Goal: Information Seeking & Learning: Learn about a topic

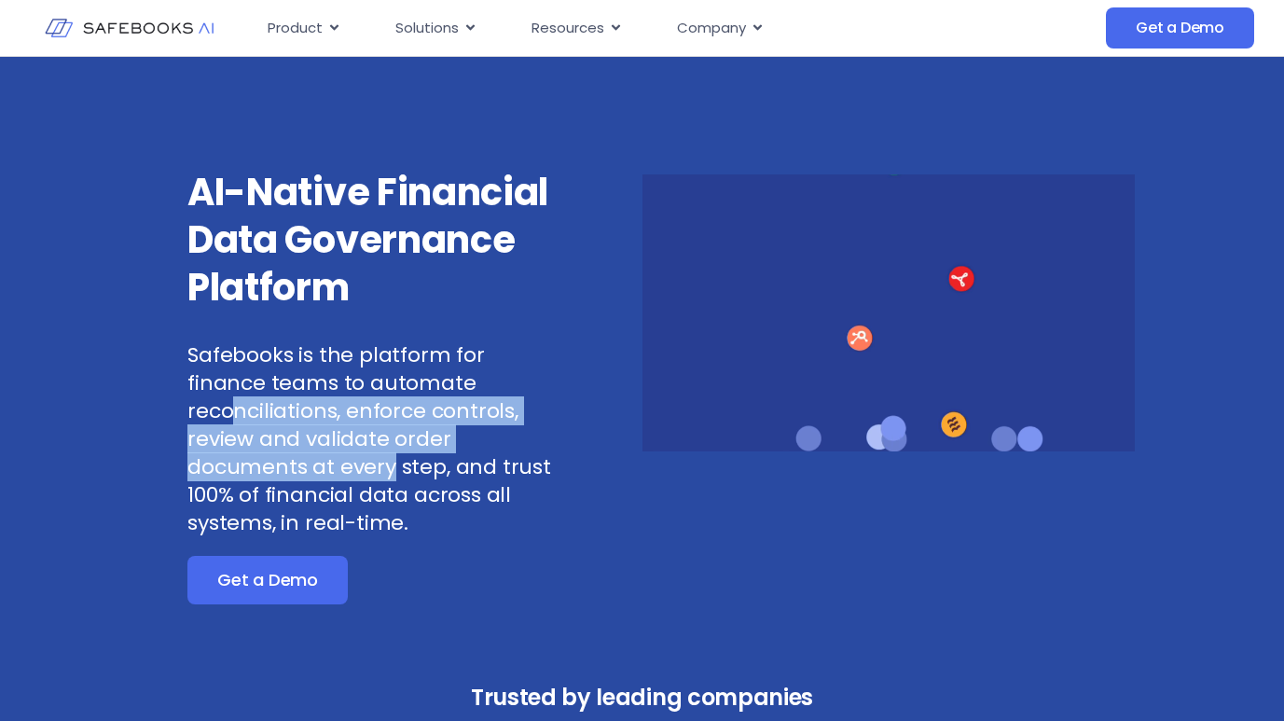
drag, startPoint x: 233, startPoint y: 406, endPoint x: 390, endPoint y: 455, distance: 164.2
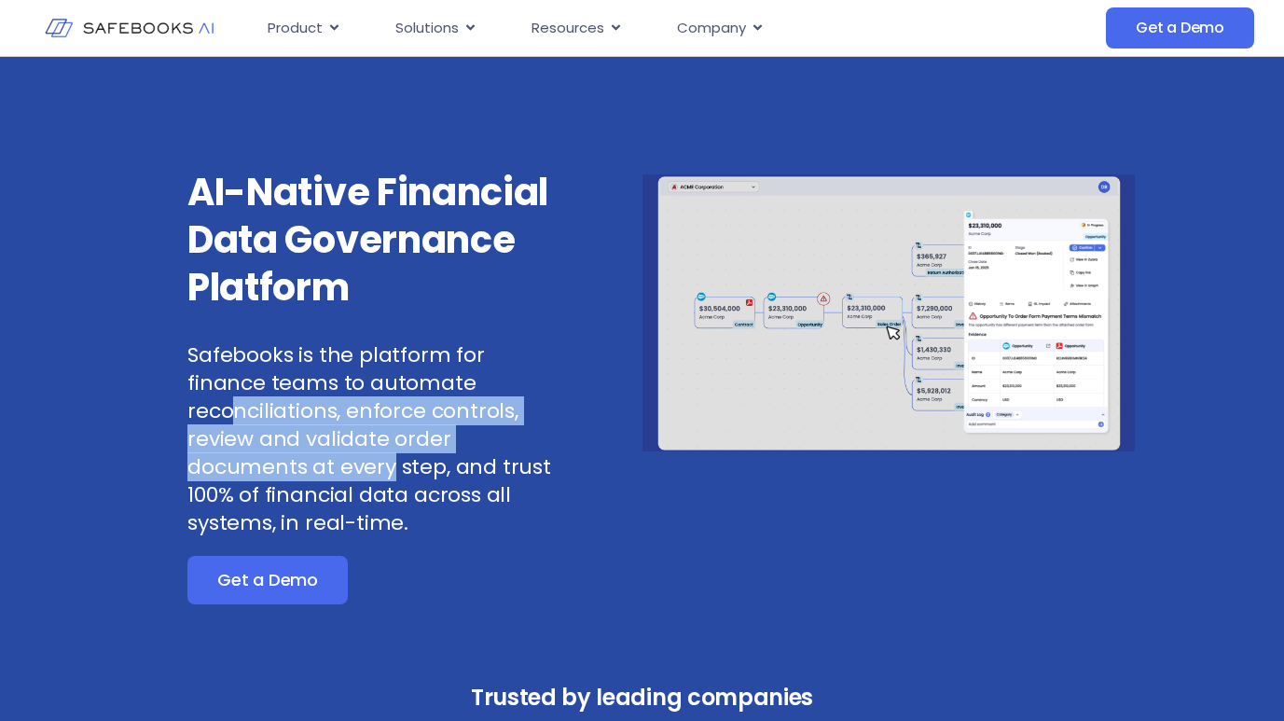
click at [390, 455] on p "Safebooks is the platform for finance teams to automate reconciliations, enforc…" at bounding box center [371, 439] width 369 height 196
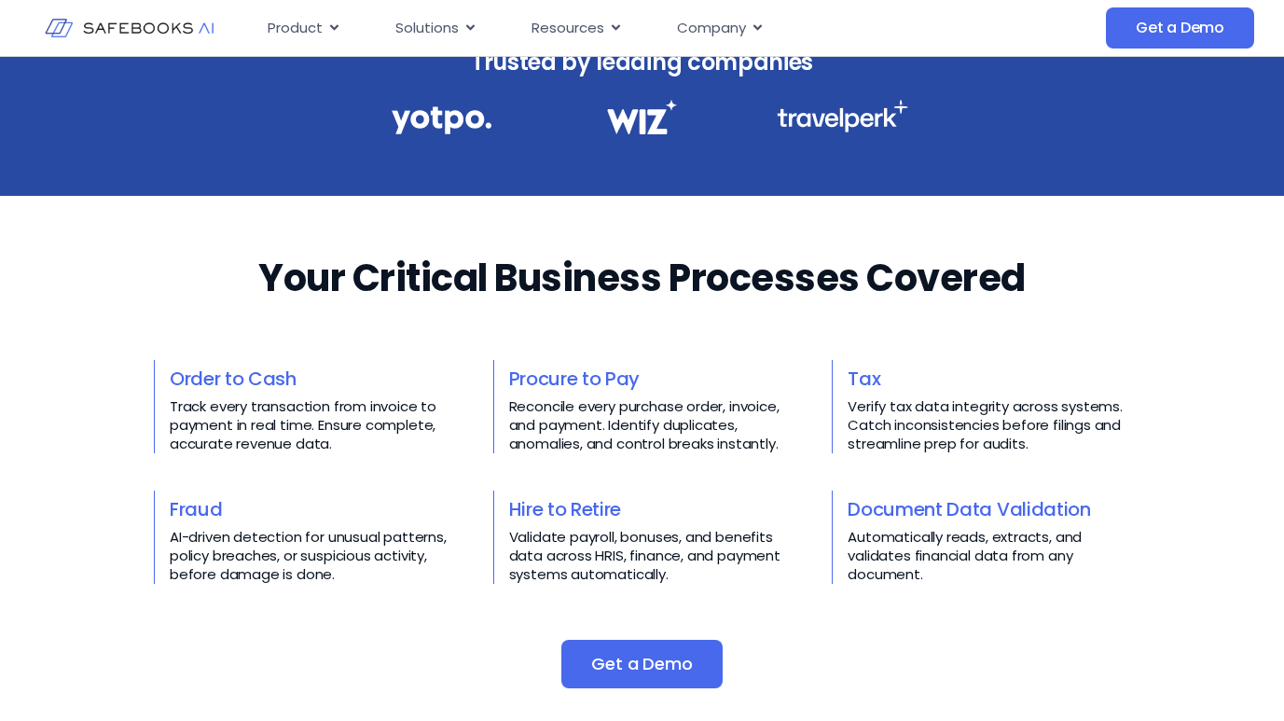
scroll to position [634, 0]
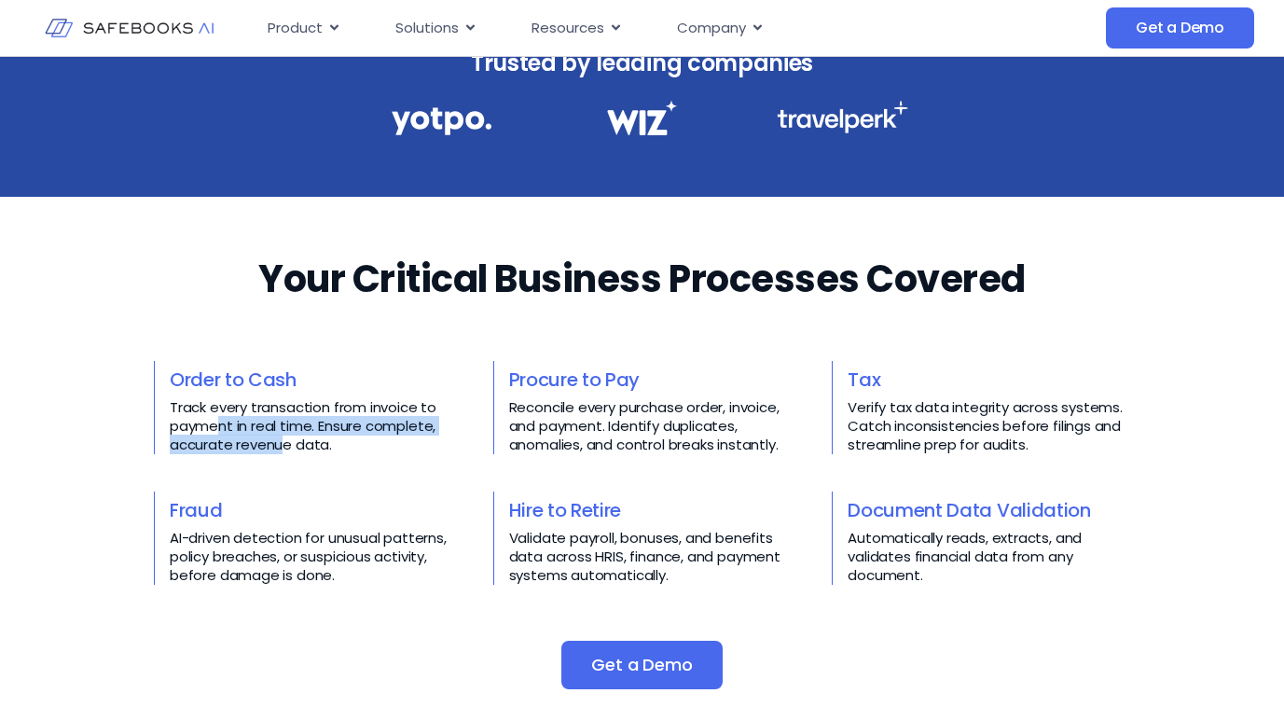
drag, startPoint x: 216, startPoint y: 429, endPoint x: 286, endPoint y: 448, distance: 72.4
click at [286, 448] on p "Track every transaction from invoice to payment in real time. Ensure complete, …" at bounding box center [311, 426] width 283 height 56
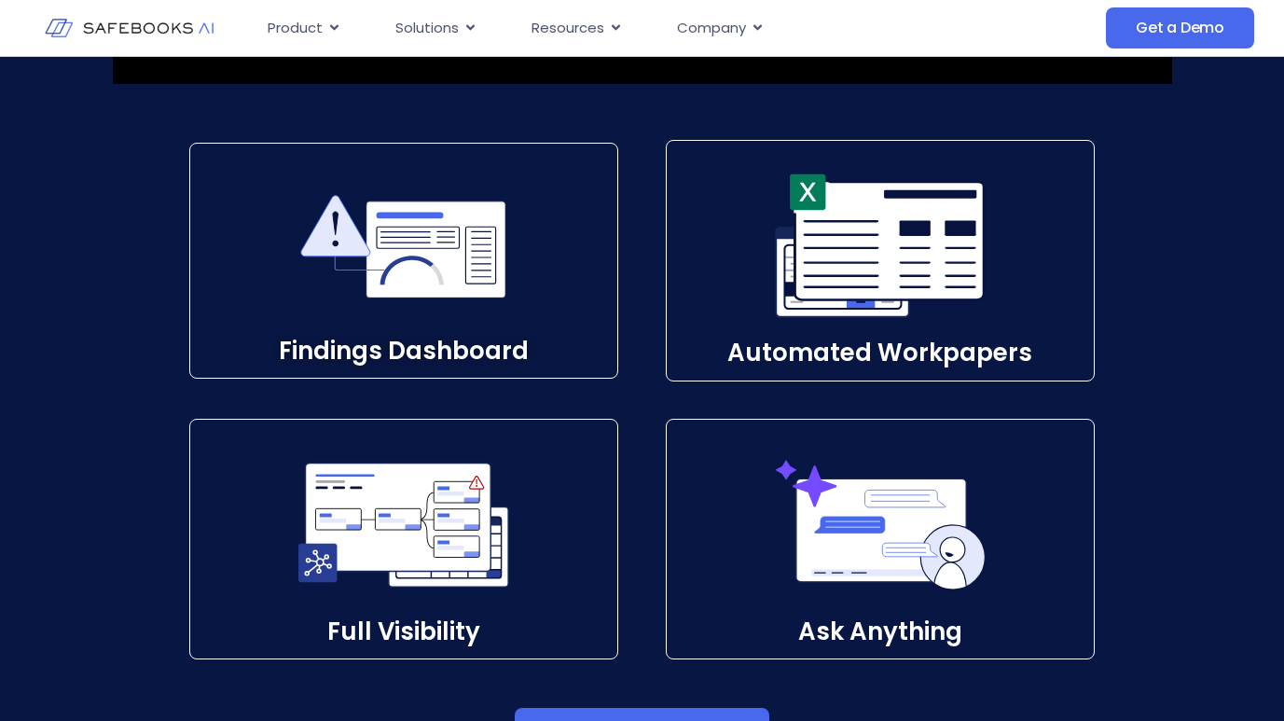
scroll to position [2700, 0]
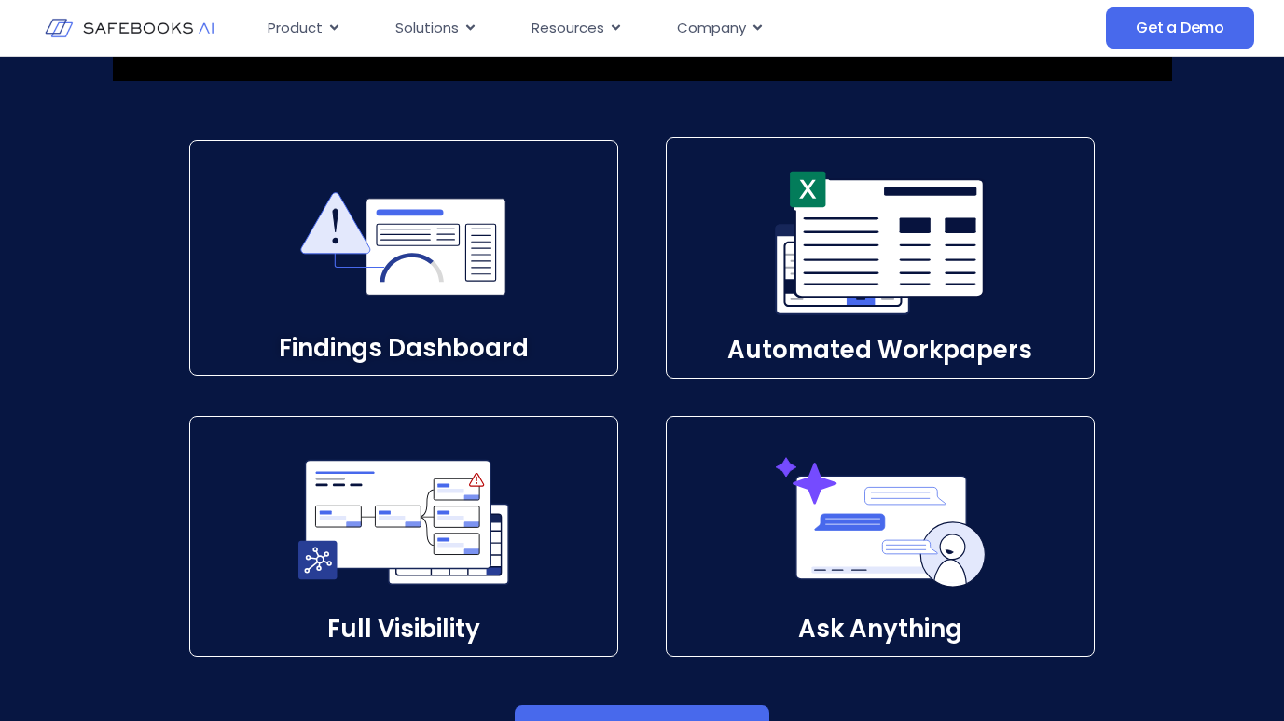
click at [735, 302] on div at bounding box center [880, 243] width 427 height 211
click at [449, 284] on icon at bounding box center [435, 246] width 139 height 96
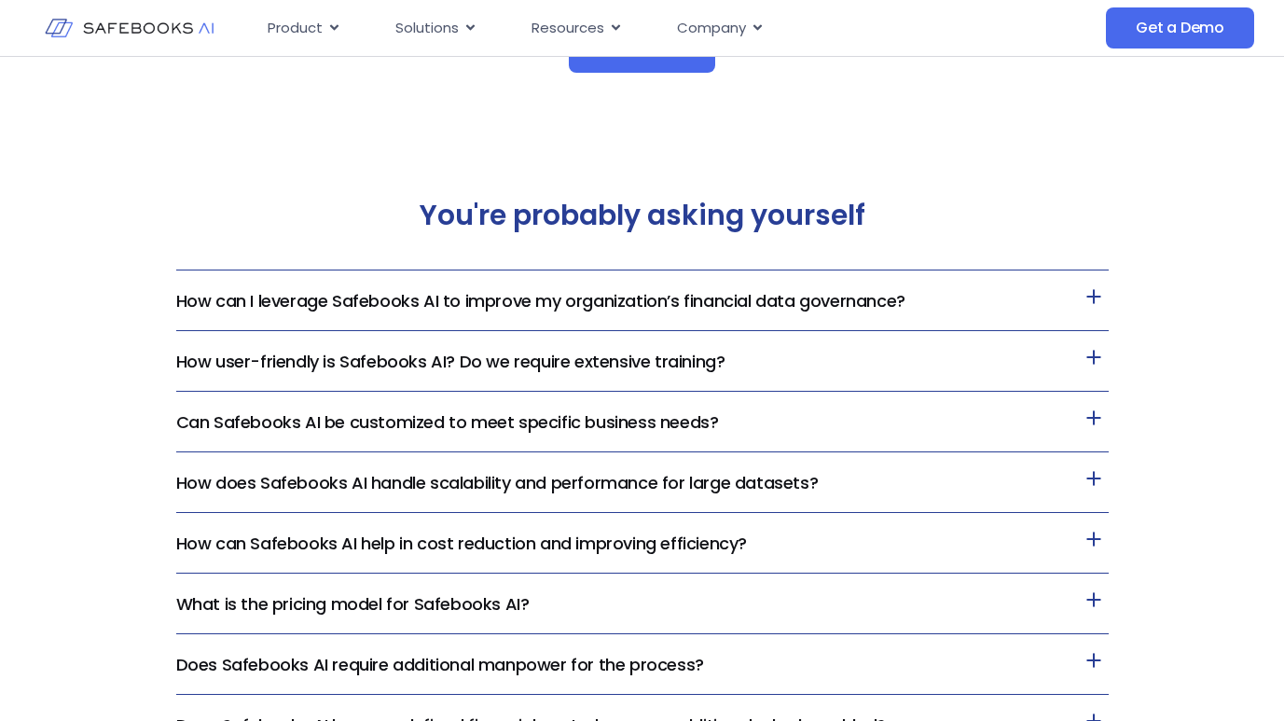
scroll to position [3948, 0]
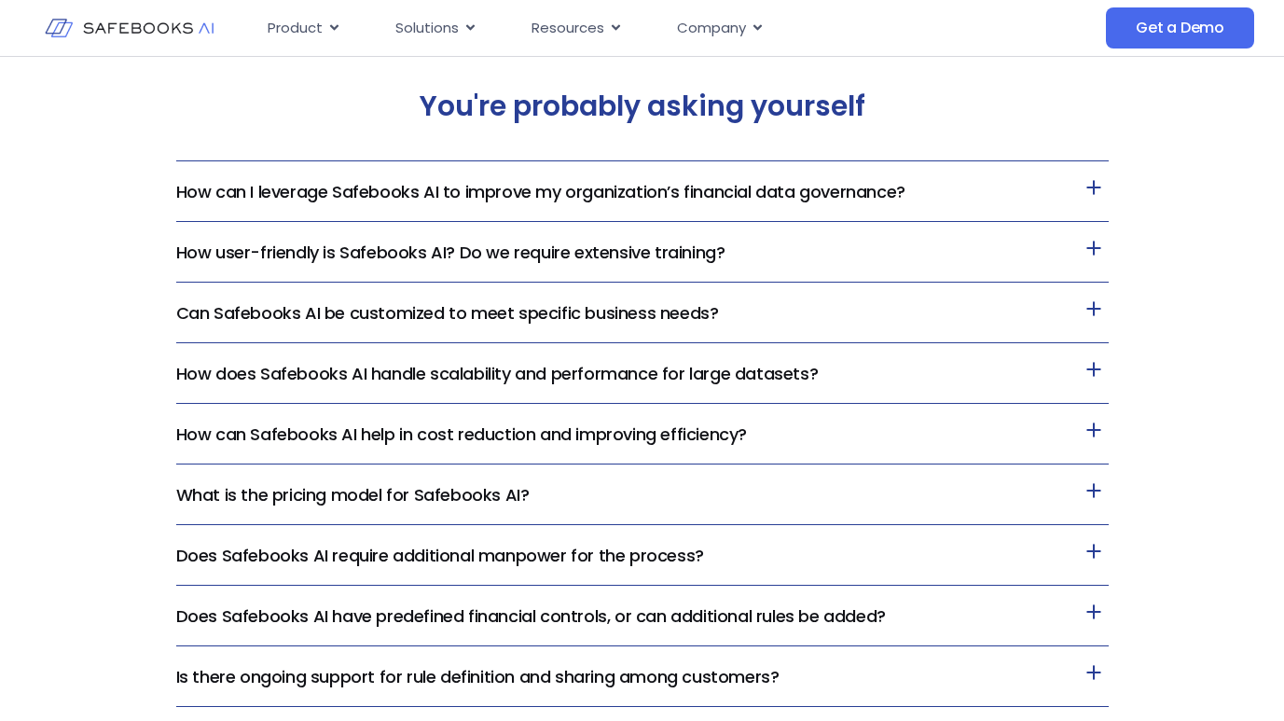
click at [627, 257] on link "How user-friendly is Safebooks AI? Do we require extensive training?" at bounding box center [450, 252] width 549 height 23
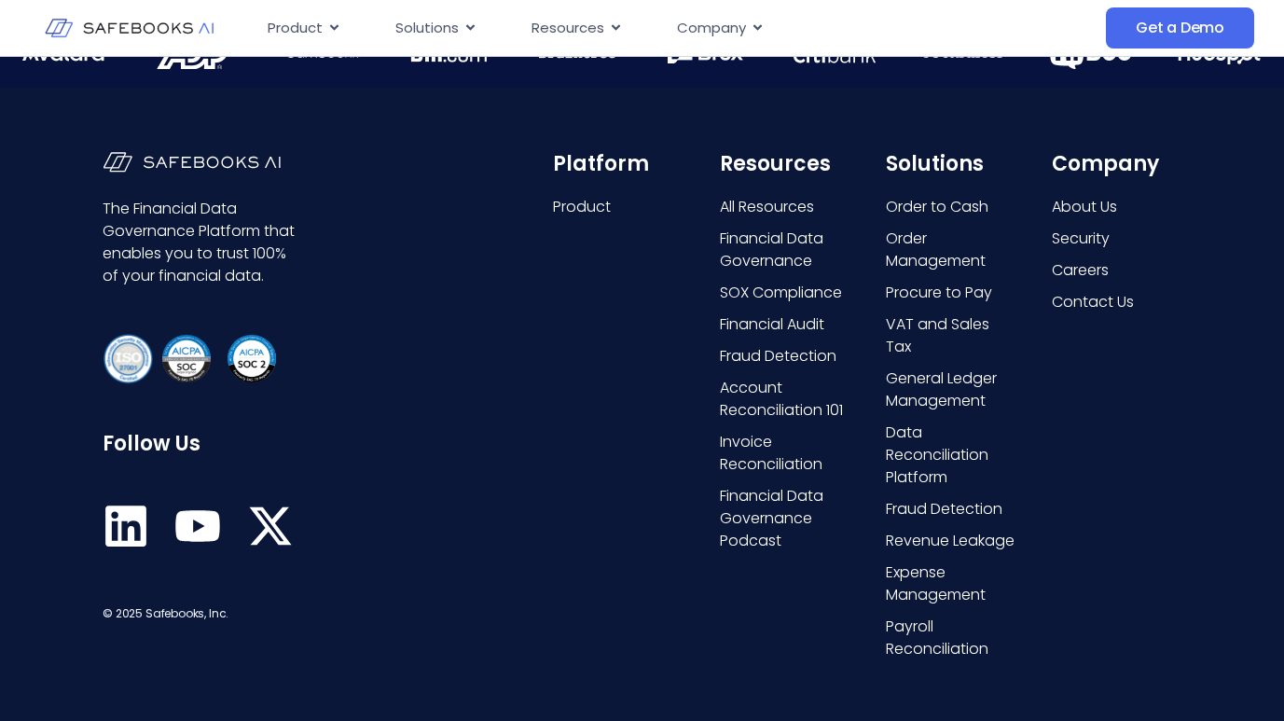
scroll to position [4892, 0]
